Goal: Check status: Check status

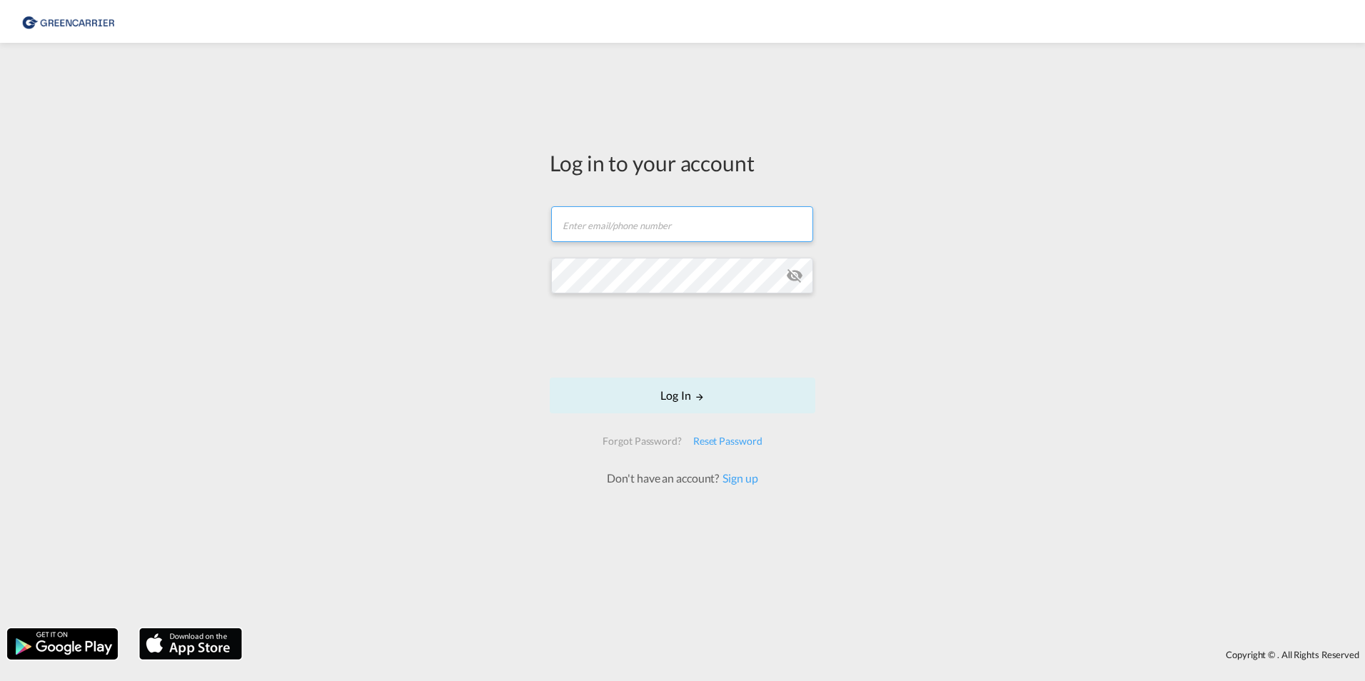
click at [580, 217] on input "text" at bounding box center [682, 224] width 262 height 36
click at [385, 256] on div "Log in to your account Email field is required Password field is required Log I…" at bounding box center [682, 335] width 1365 height 571
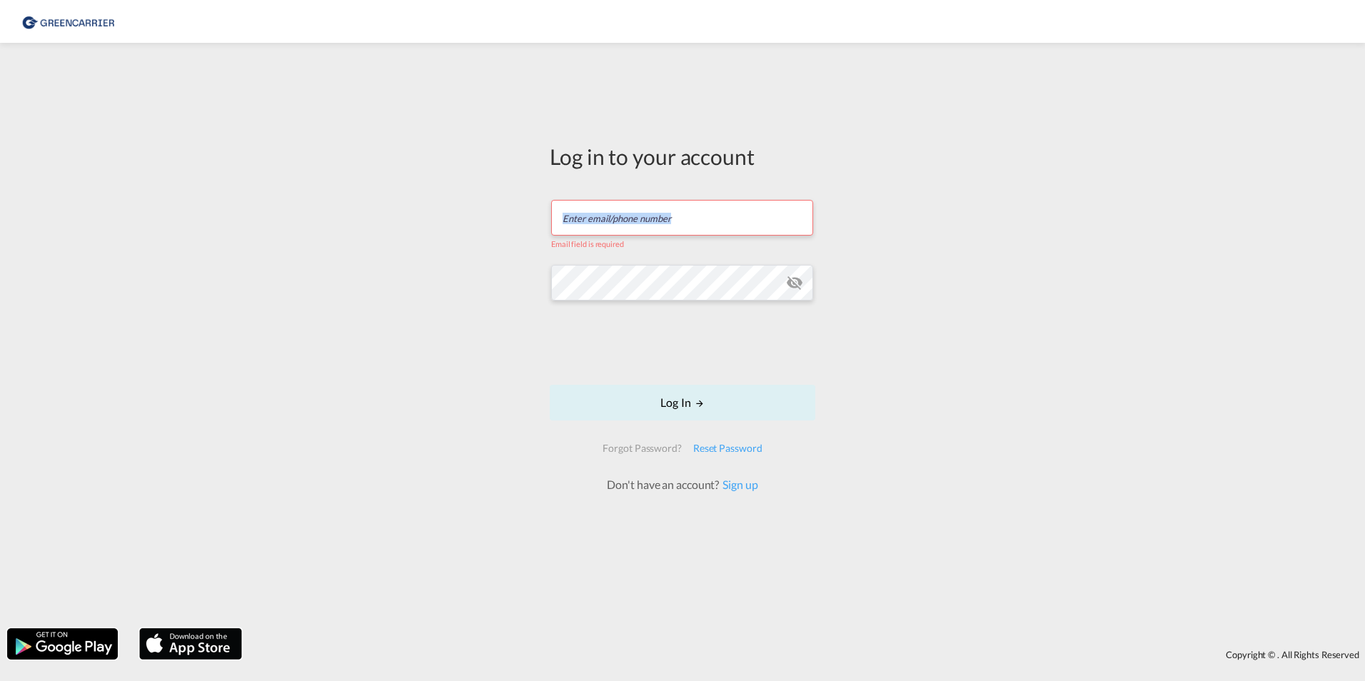
click at [648, 216] on input "text" at bounding box center [682, 218] width 262 height 36
paste input "export.gcc.de@greencarrier.com"
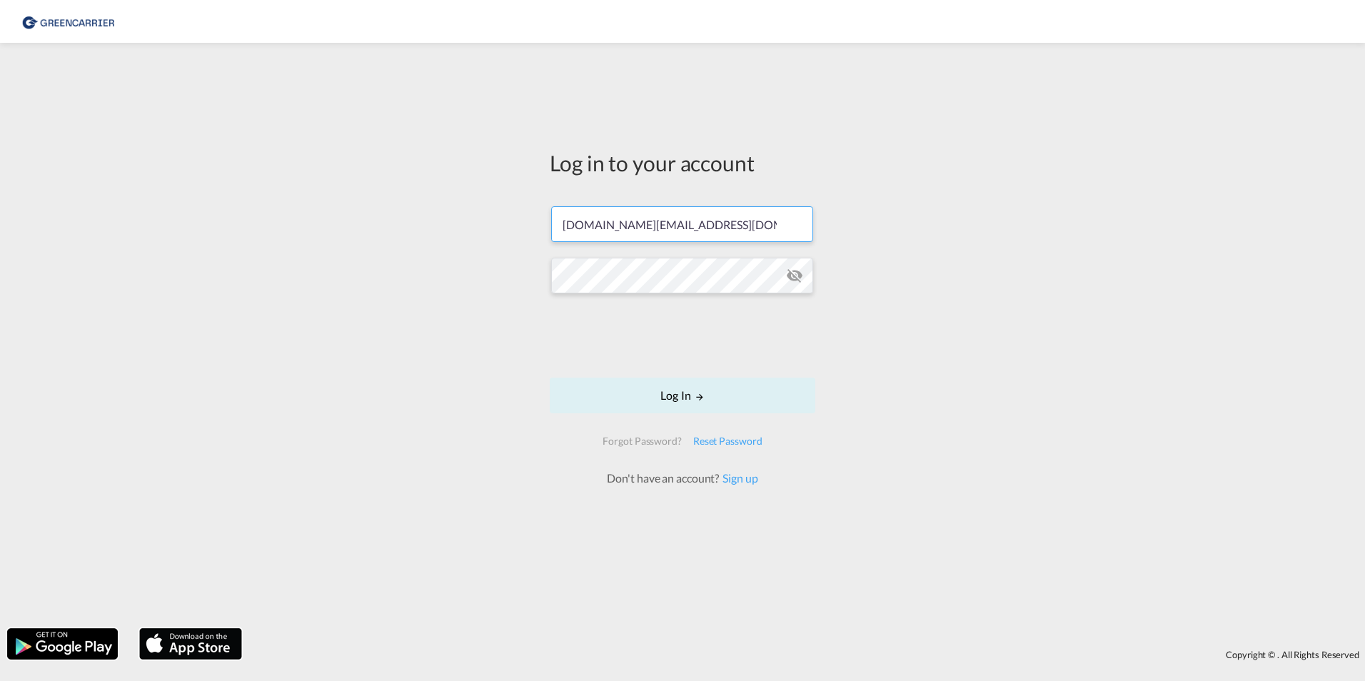
type input "export.gcc.de@greencarrier.com"
click at [618, 408] on button "Log In" at bounding box center [683, 396] width 266 height 36
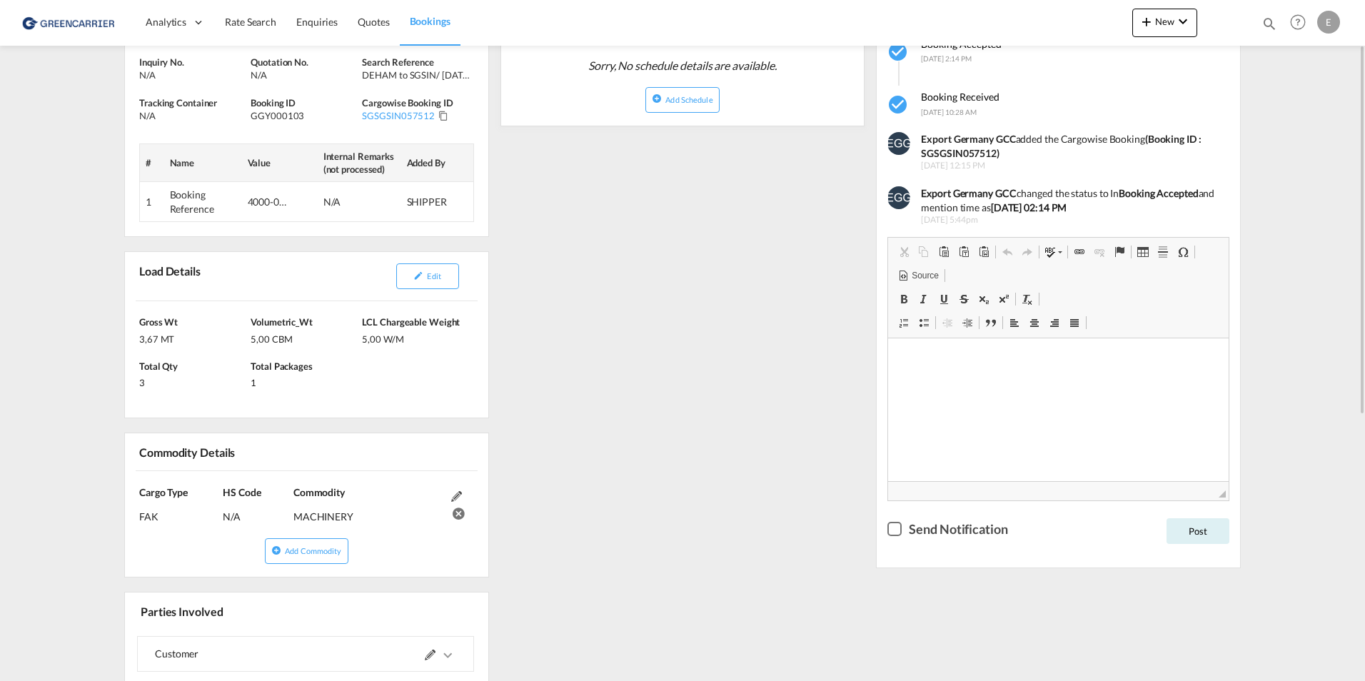
scroll to position [143, 0]
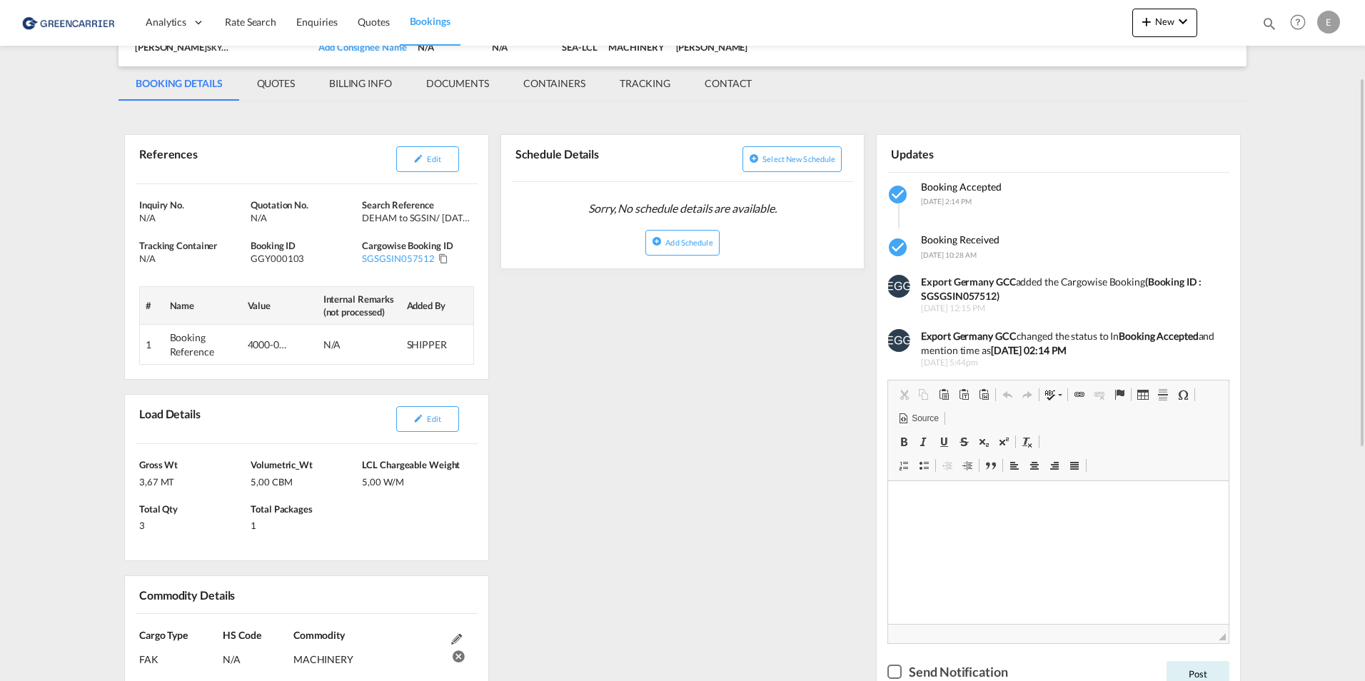
click at [203, 348] on td "Booking Reference" at bounding box center [203, 345] width 78 height 40
click at [258, 348] on div "4000-0086-0925" at bounding box center [269, 345] width 43 height 14
click at [403, 352] on td "SHIPPER" at bounding box center [437, 345] width 73 height 40
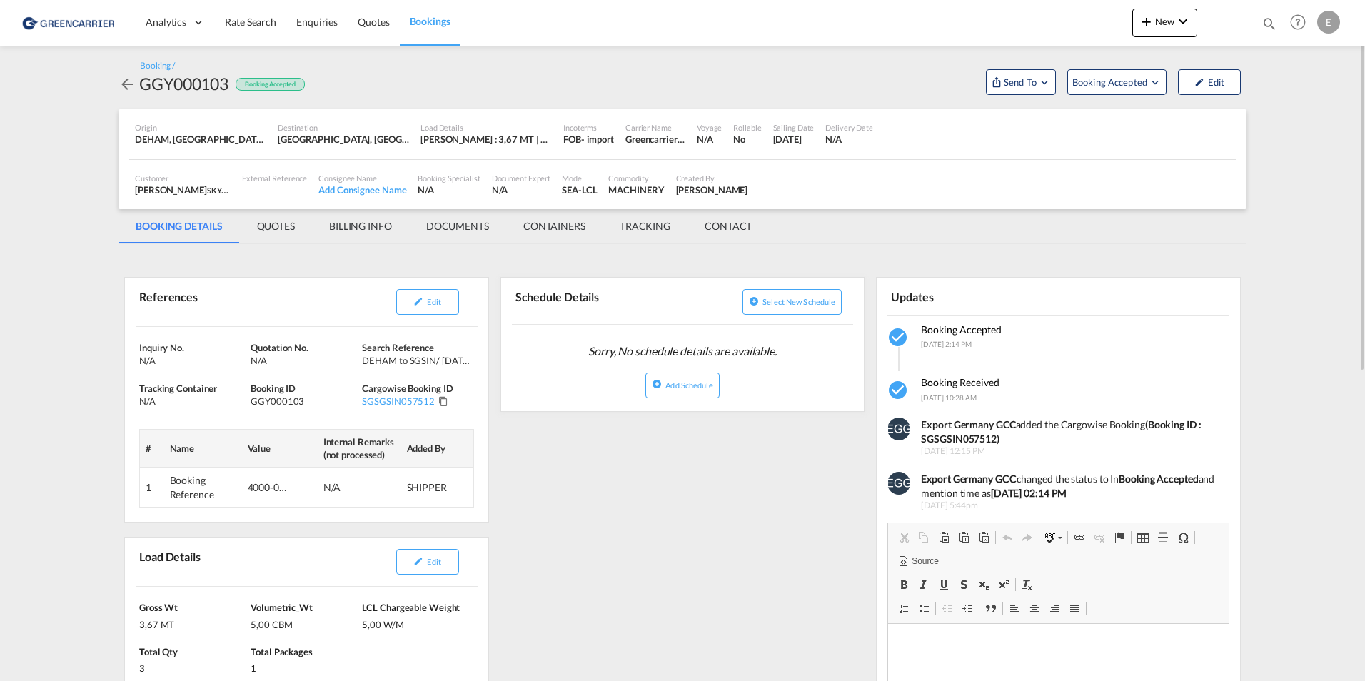
click at [630, 191] on div "MACHINERY" at bounding box center [636, 190] width 56 height 13
copy div "MACHINERY"
click at [293, 398] on div "GGY000103" at bounding box center [305, 401] width 108 height 13
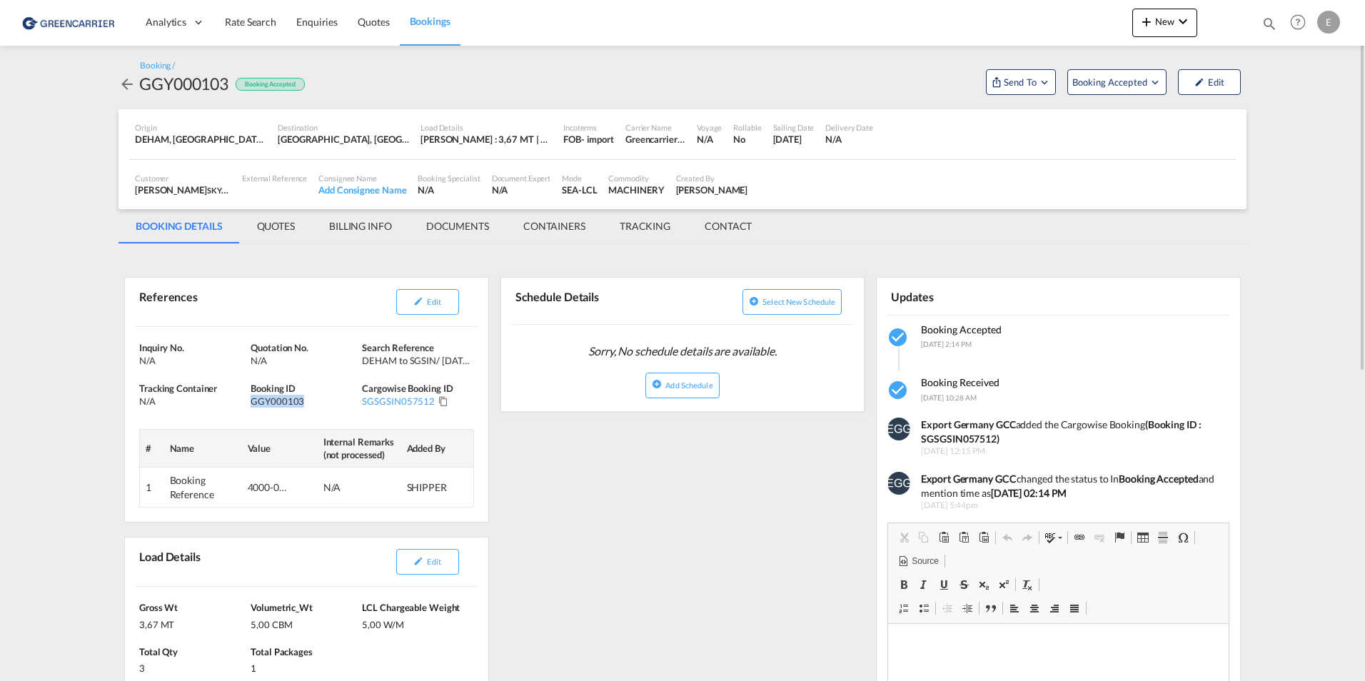
click at [293, 398] on div "GGY000103" at bounding box center [305, 401] width 108 height 13
click at [282, 223] on md-tab-item "QUOTES" at bounding box center [276, 226] width 72 height 34
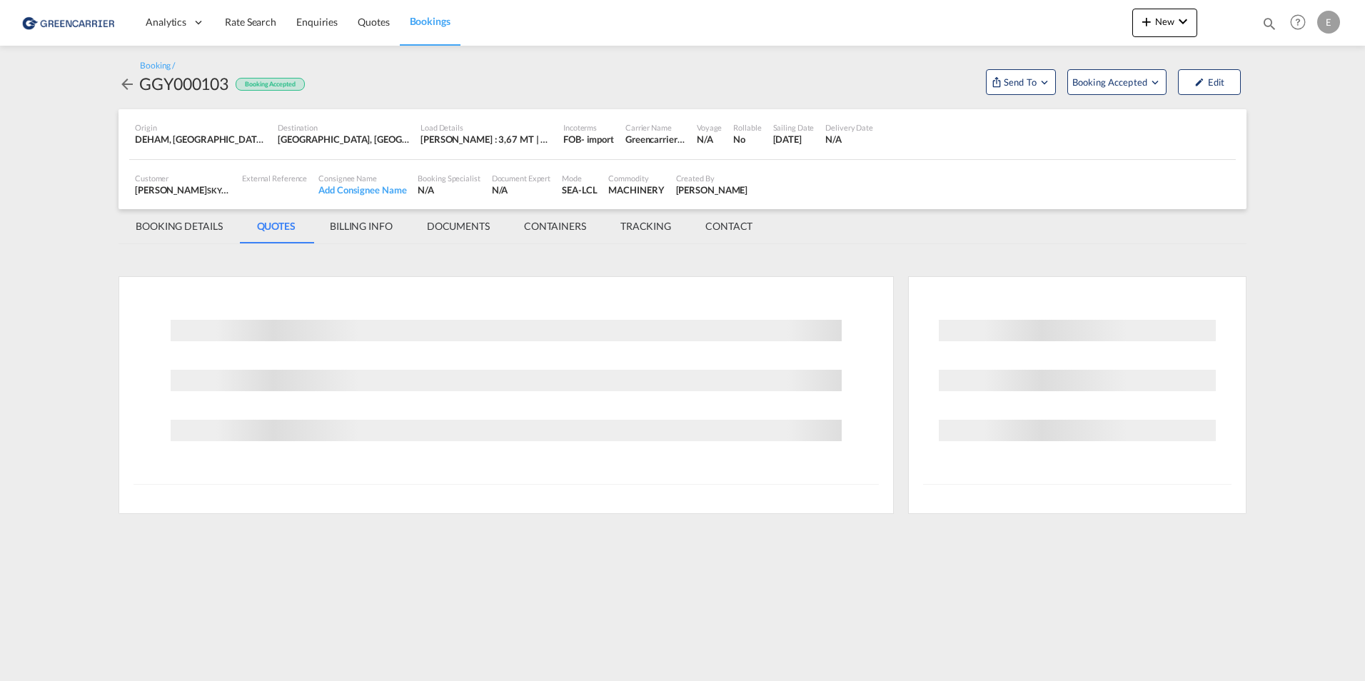
click at [362, 228] on md-tab-item "BILLING INFO" at bounding box center [361, 226] width 97 height 34
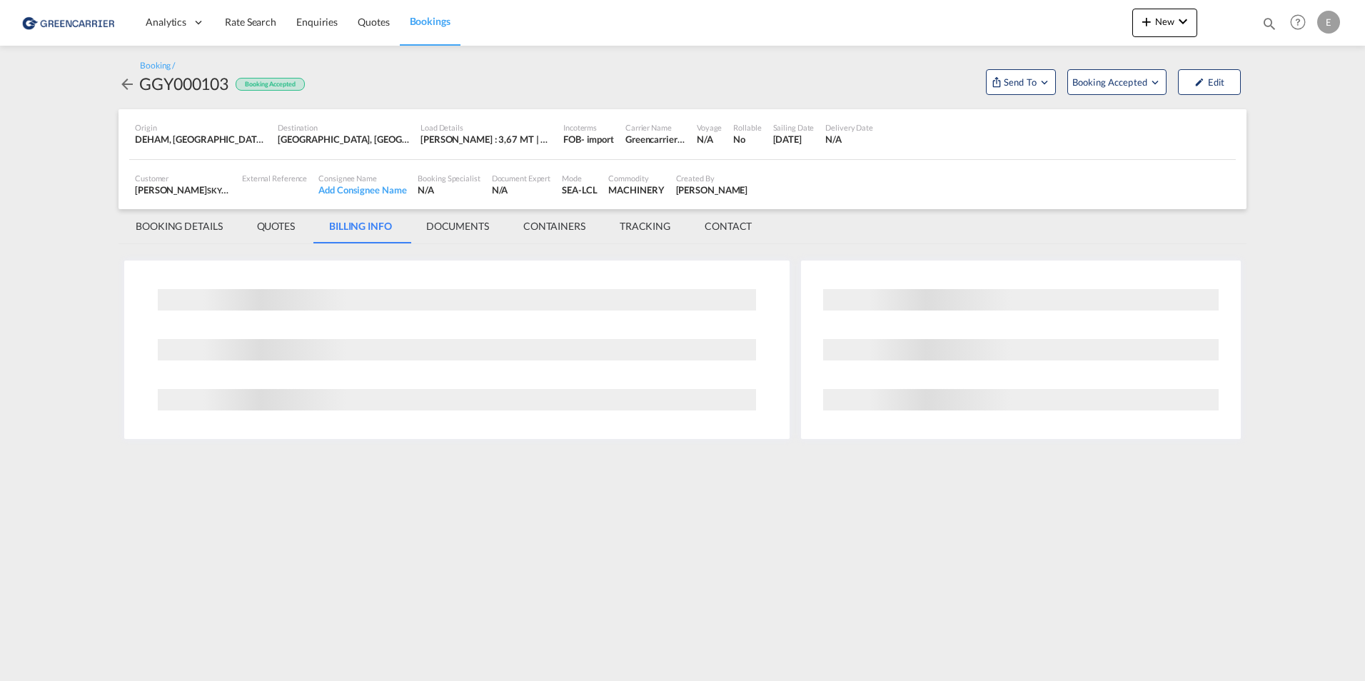
click at [471, 228] on md-tab-item "DOCUMENTS" at bounding box center [457, 226] width 97 height 34
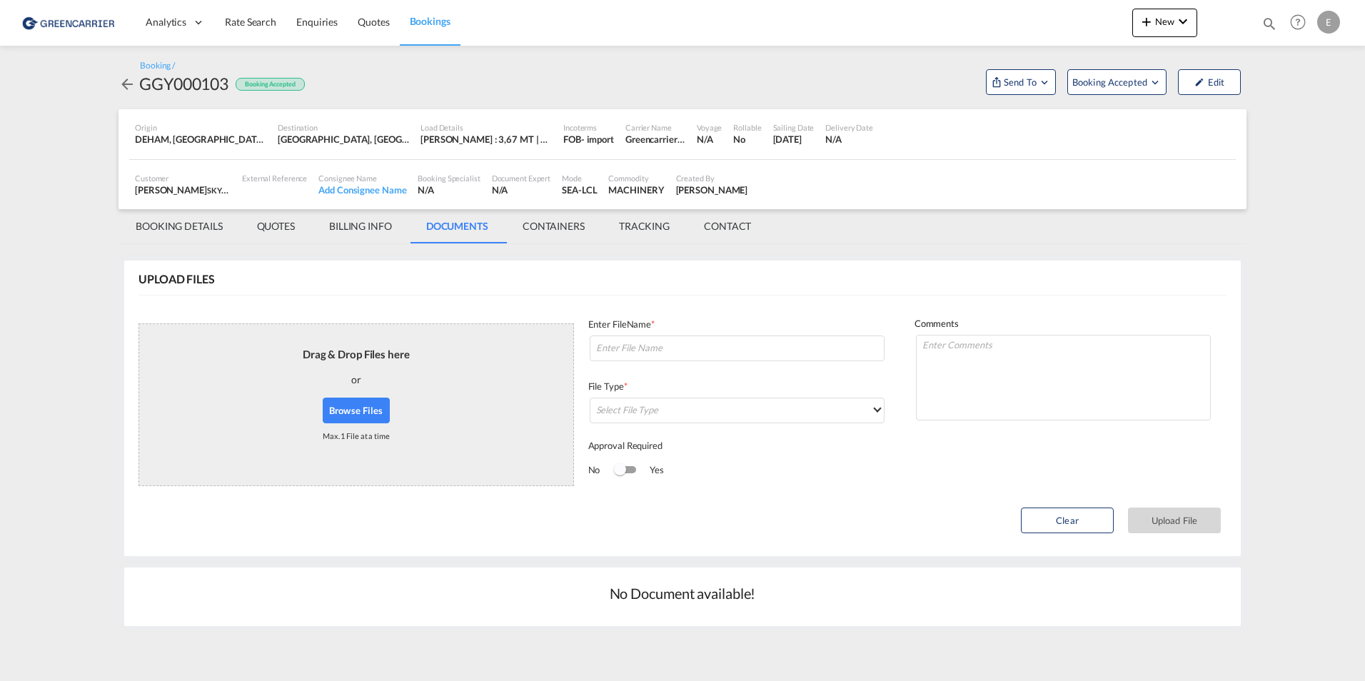
click at [540, 220] on md-tab-item "CONTAINERS" at bounding box center [554, 226] width 96 height 34
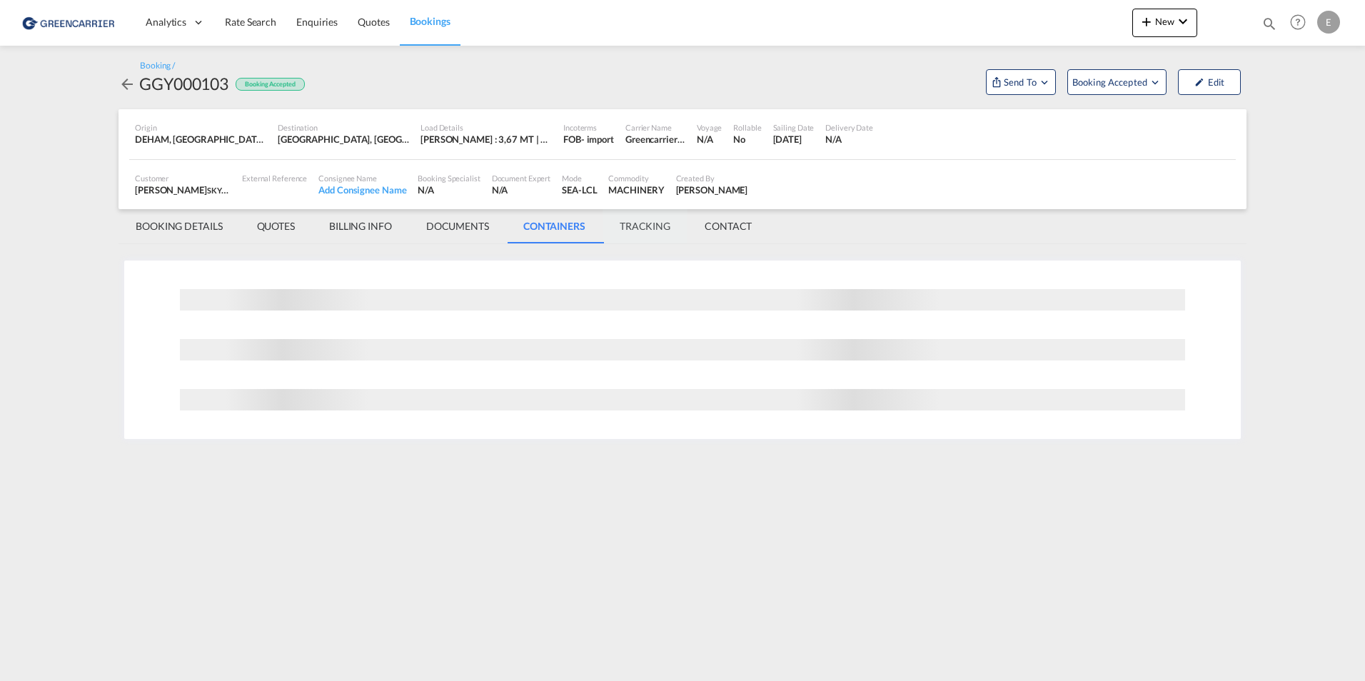
click at [639, 222] on md-tab-item "TRACKING" at bounding box center [645, 226] width 85 height 34
click at [731, 227] on md-tab-item "CONTACT" at bounding box center [727, 226] width 81 height 34
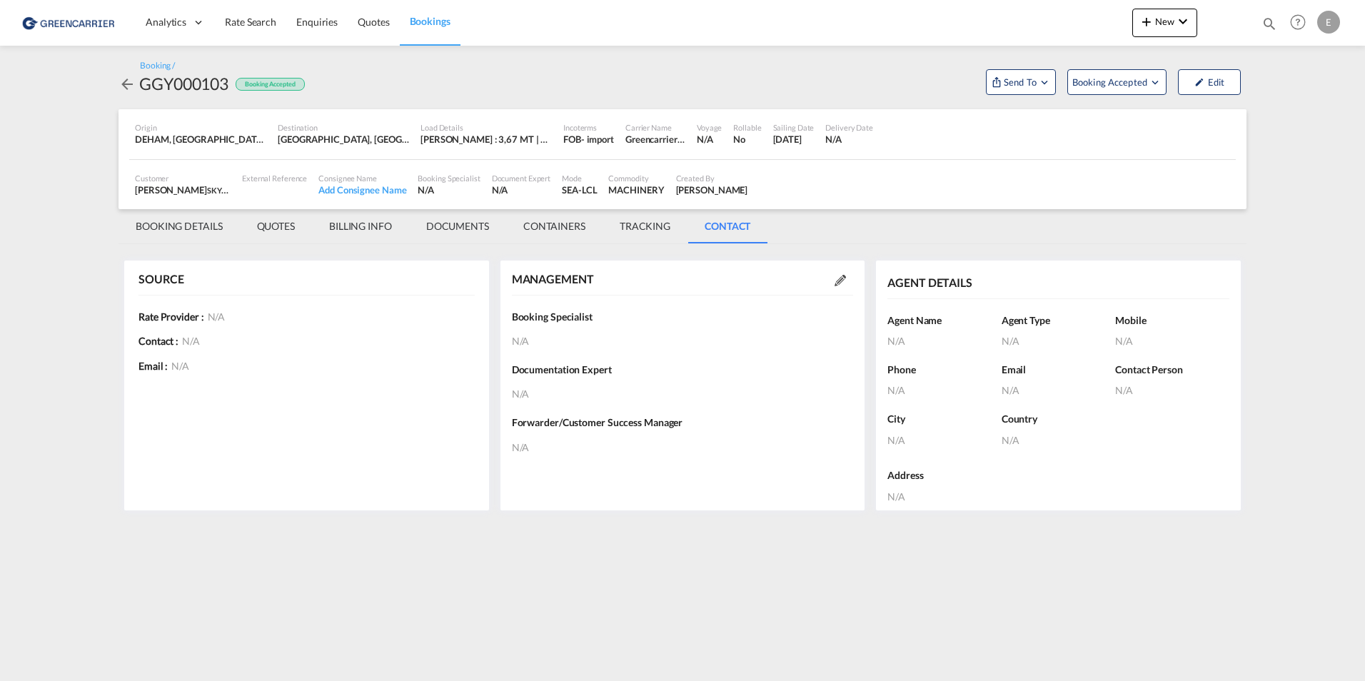
click at [709, 190] on div "Annika Huss" at bounding box center [712, 190] width 72 height 13
